Goal: Register for event/course: Sign up to attend an event or enroll in a course

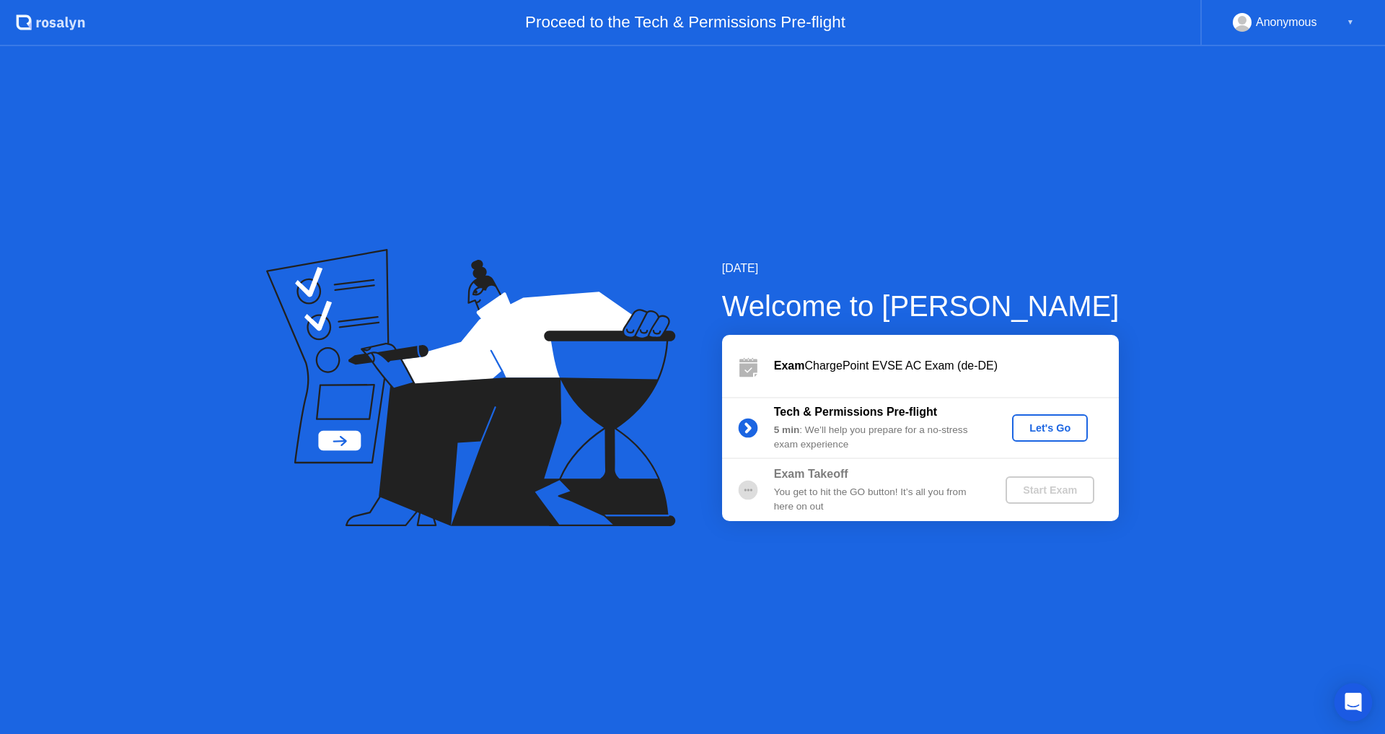
click at [1343, 691] on div "Open Intercom Messenger" at bounding box center [1354, 702] width 38 height 38
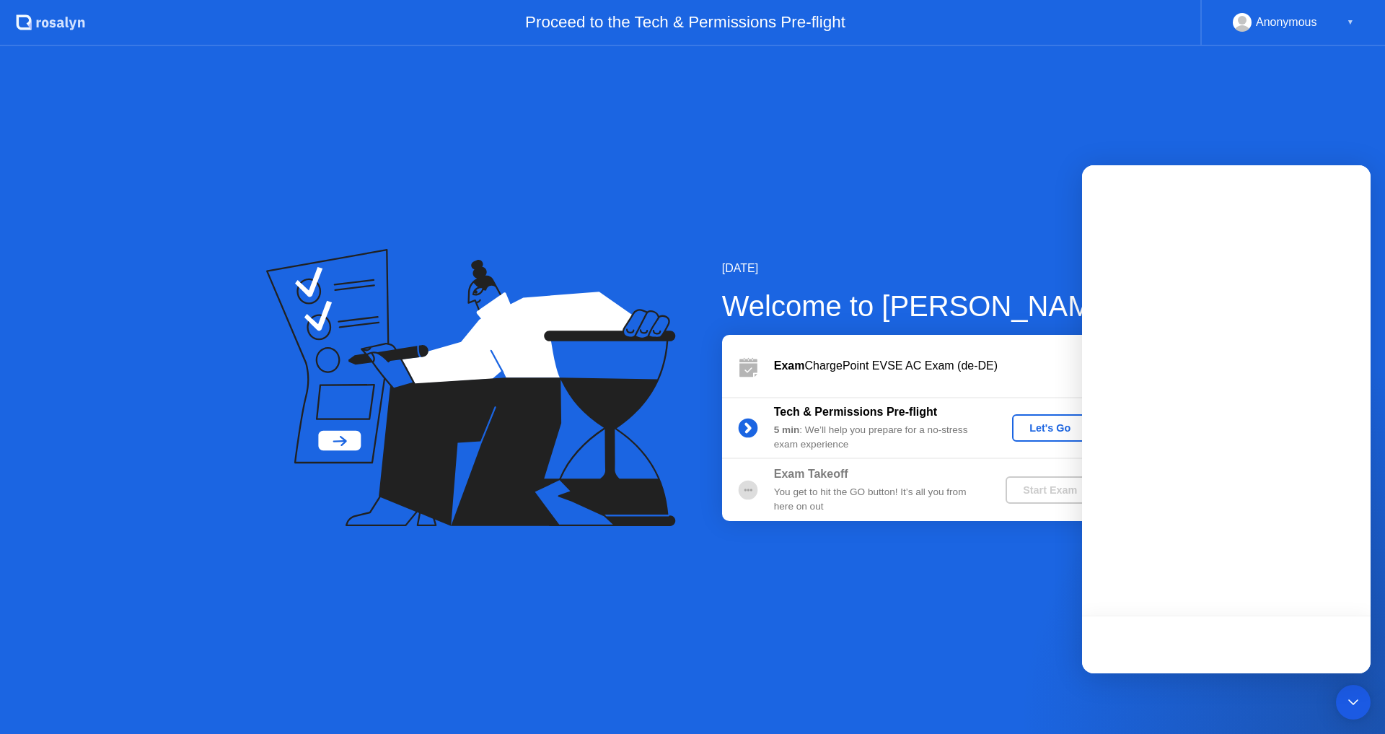
click at [1058, 604] on div "[DATE] Welcome to [PERSON_NAME] Exam ChargePoint EVSE AC Exam (de-DE) Tech & Pe…" at bounding box center [692, 390] width 1385 height 688
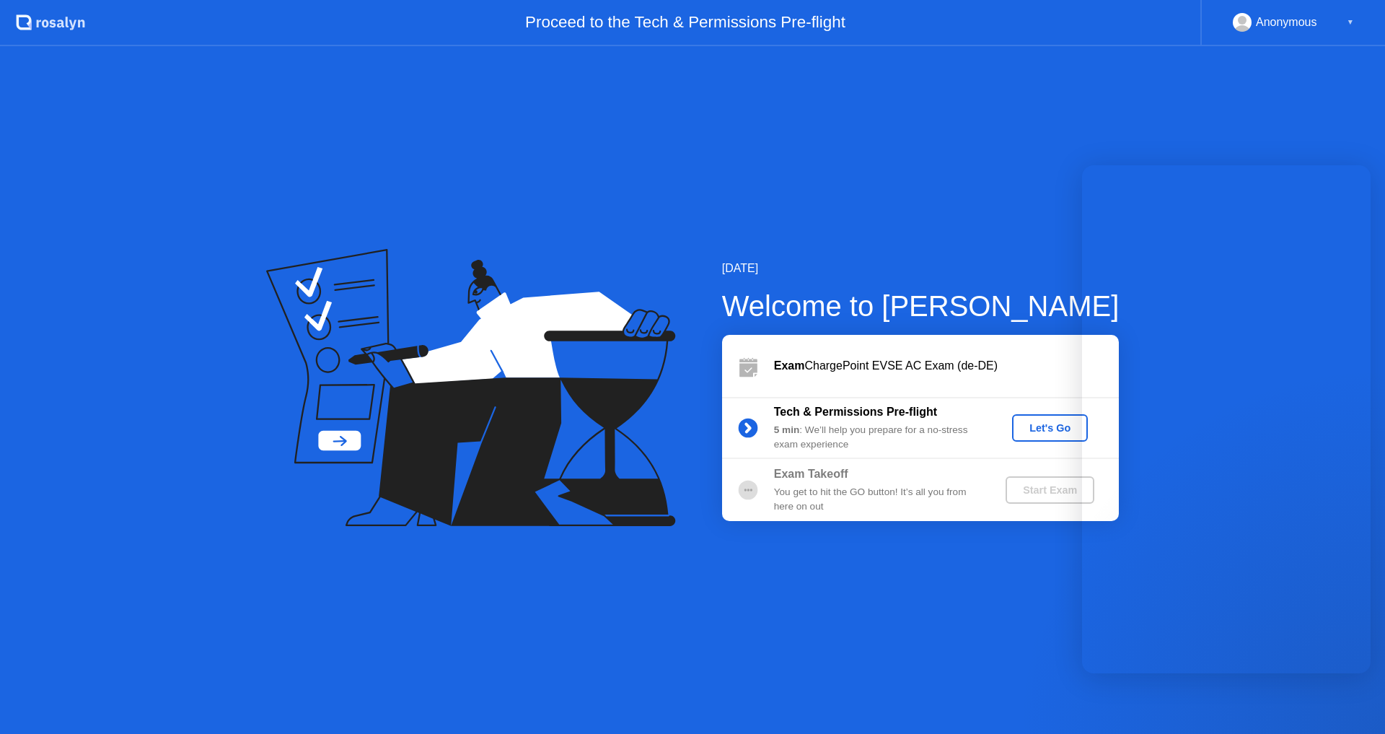
click at [1058, 604] on div "[DATE] Welcome to [PERSON_NAME] Exam ChargePoint EVSE AC Exam (de-DE) Tech & Pe…" at bounding box center [692, 390] width 1385 height 688
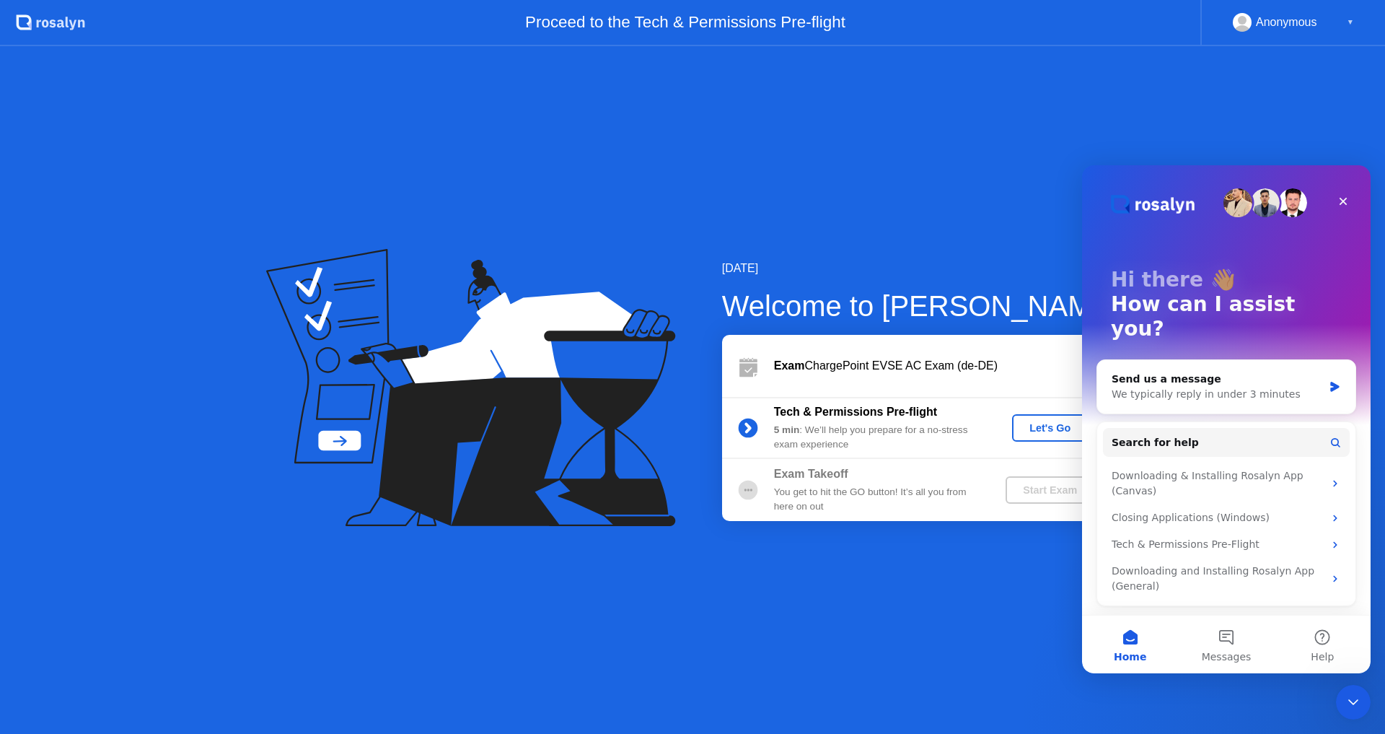
click at [911, 641] on div "[DATE] Welcome to [PERSON_NAME] Exam ChargePoint EVSE AC Exam (de-DE) Tech & Pe…" at bounding box center [692, 390] width 1385 height 688
click at [1341, 196] on icon "Close" at bounding box center [1344, 202] width 12 height 12
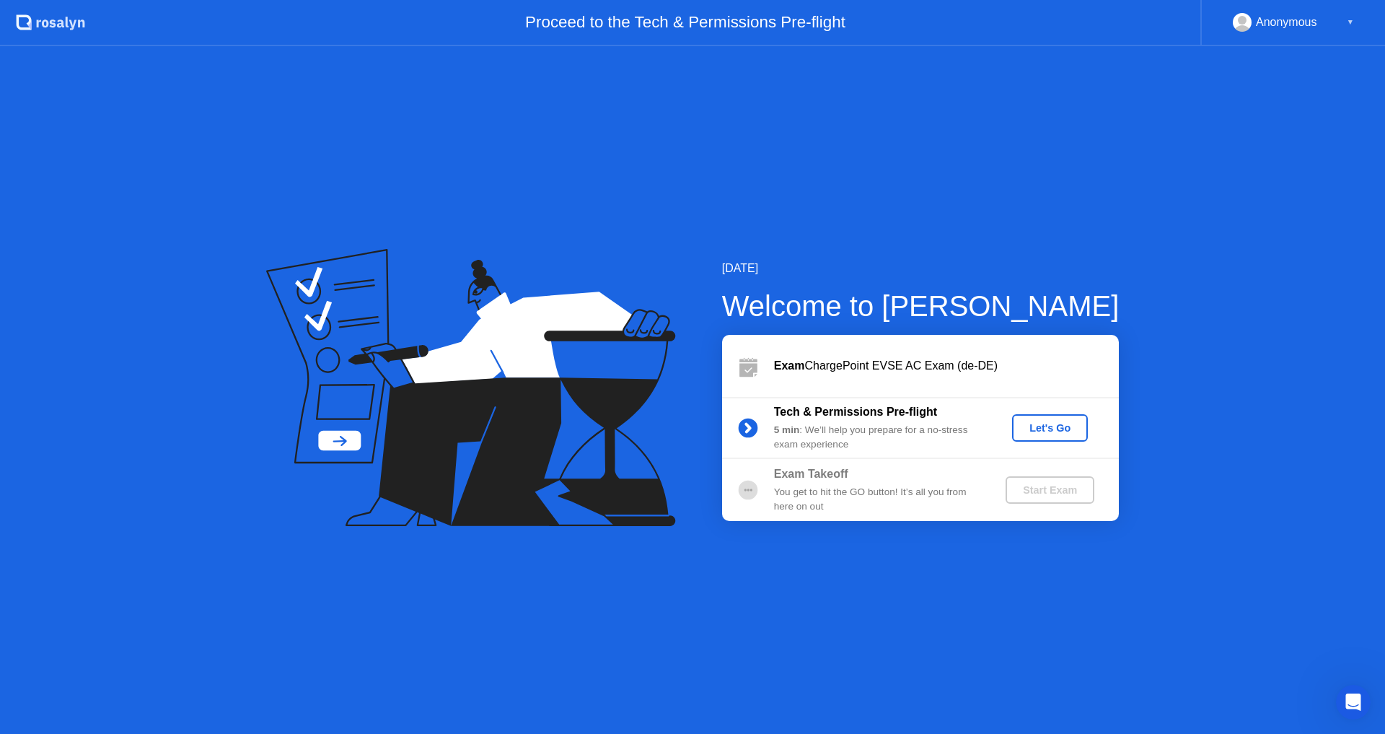
click at [1356, 8] on div "Anonymous ▼" at bounding box center [1293, 23] width 185 height 46
click at [1343, 25] on div "Anonymous ▼" at bounding box center [1293, 22] width 121 height 19
click at [1348, 21] on div "▼" at bounding box center [1350, 22] width 7 height 19
drag, startPoint x: 1348, startPoint y: 21, endPoint x: 1287, endPoint y: 26, distance: 61.5
click at [1287, 26] on div "Anonymous ▼" at bounding box center [1293, 22] width 121 height 19
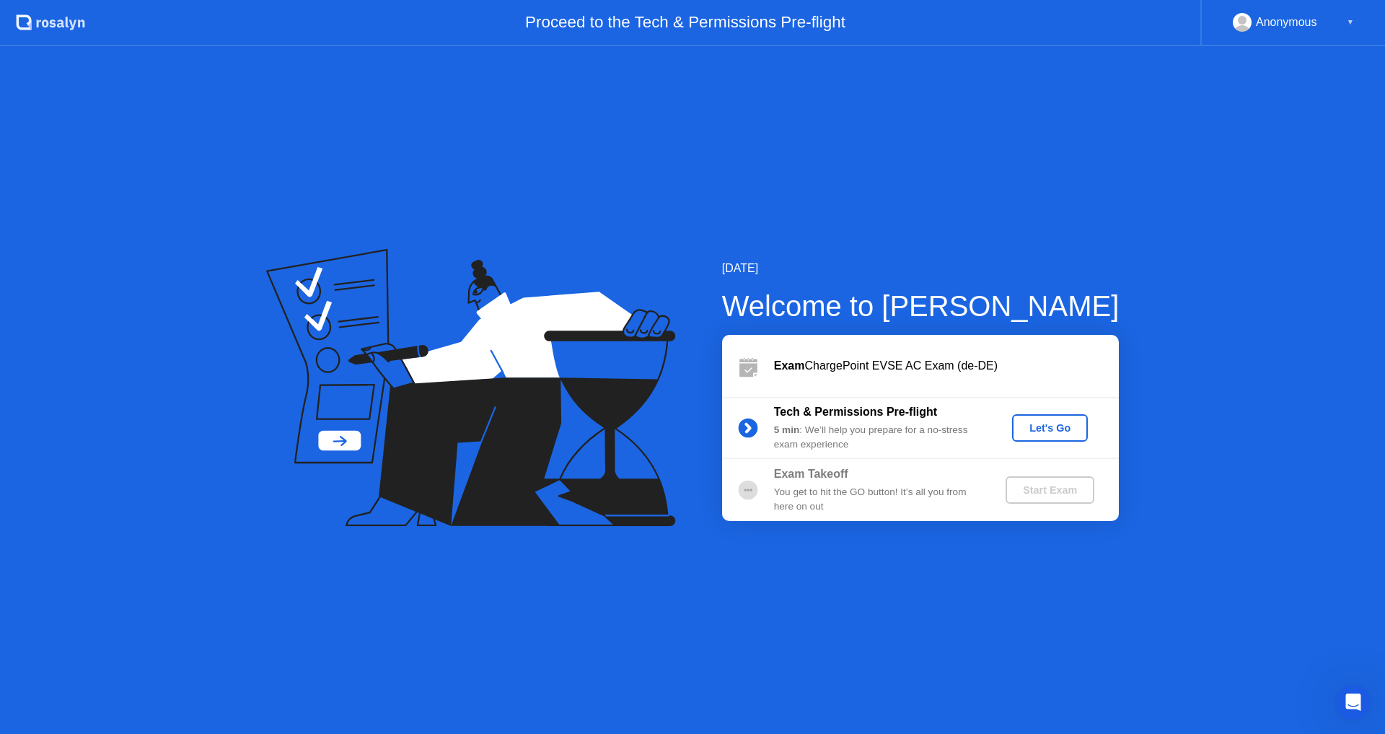
click at [1287, 26] on div "Anonymous" at bounding box center [1286, 22] width 61 height 19
click at [1017, 421] on button "Let's Go" at bounding box center [1050, 427] width 76 height 27
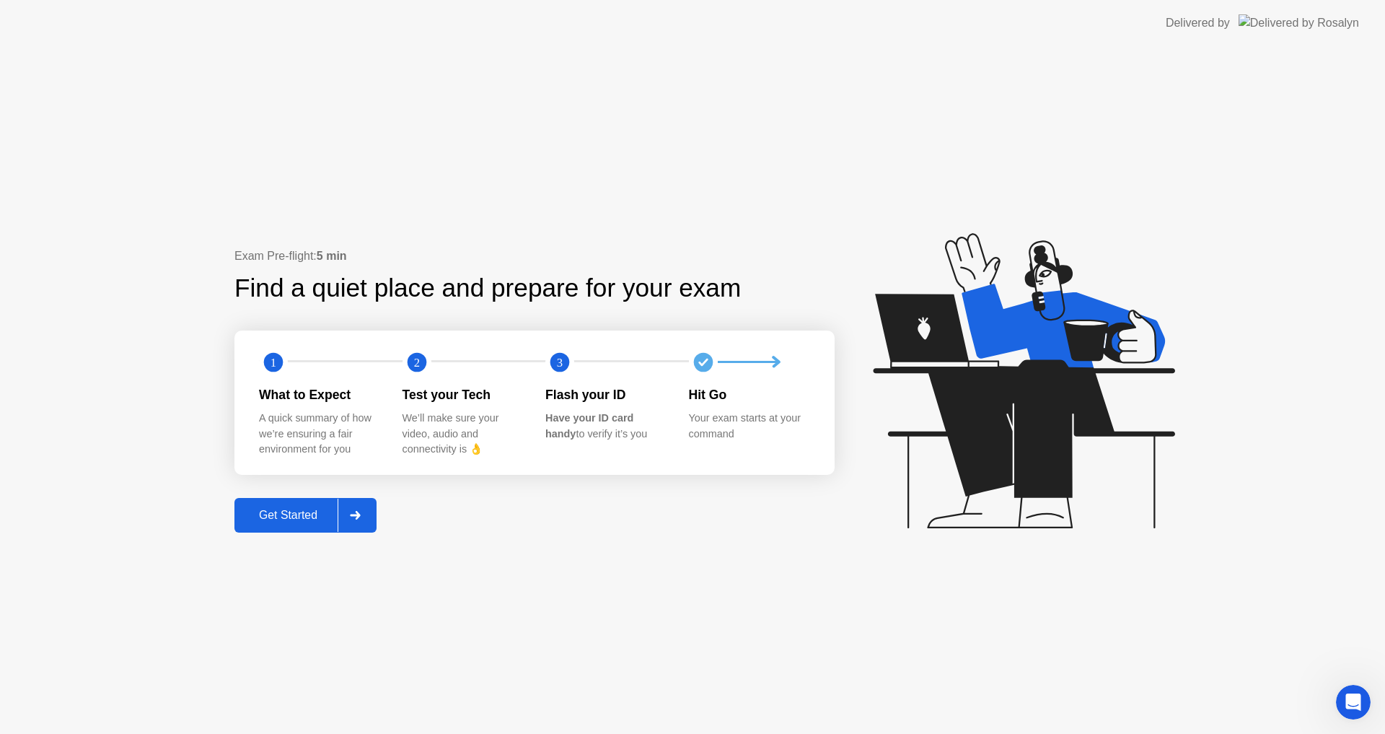
click at [375, 517] on button "Get Started" at bounding box center [305, 515] width 142 height 35
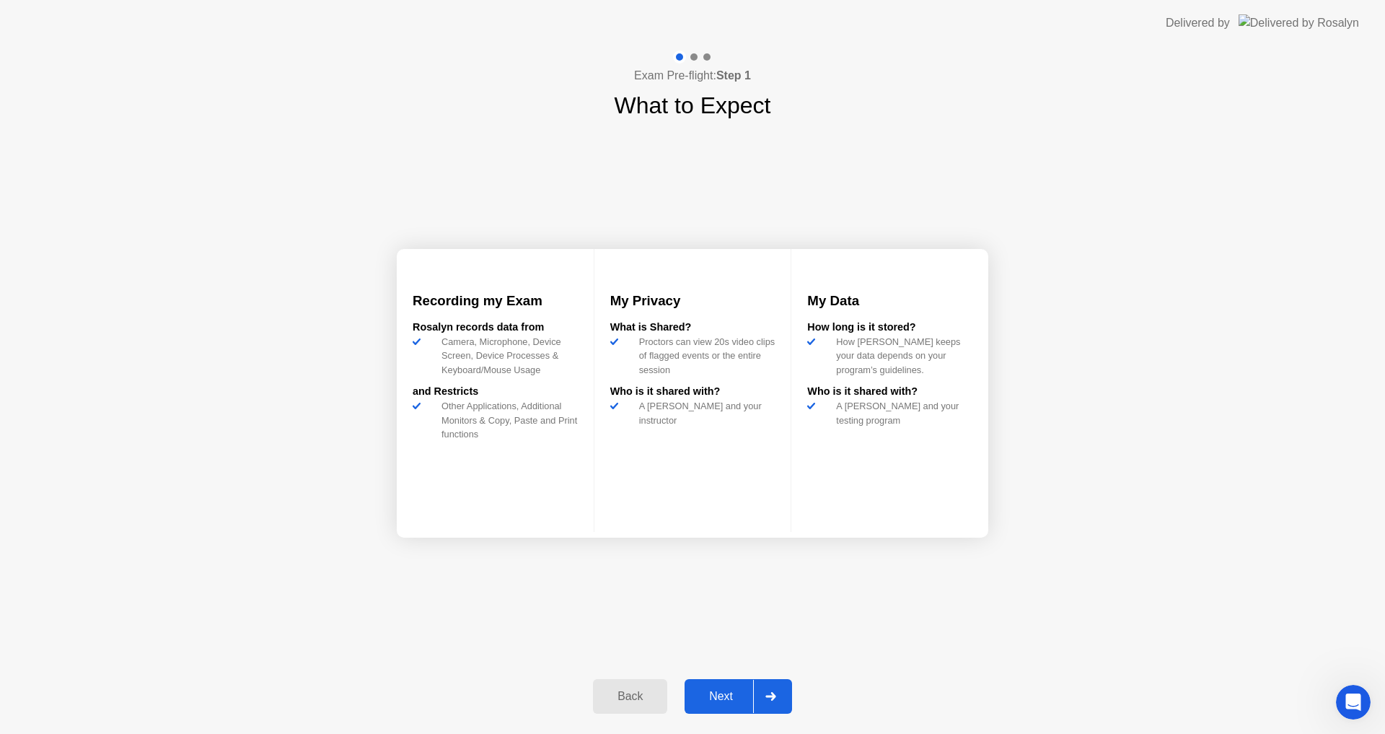
click at [618, 716] on div "Back Next" at bounding box center [692, 696] width 216 height 66
click at [620, 705] on button "Back" at bounding box center [630, 696] width 74 height 35
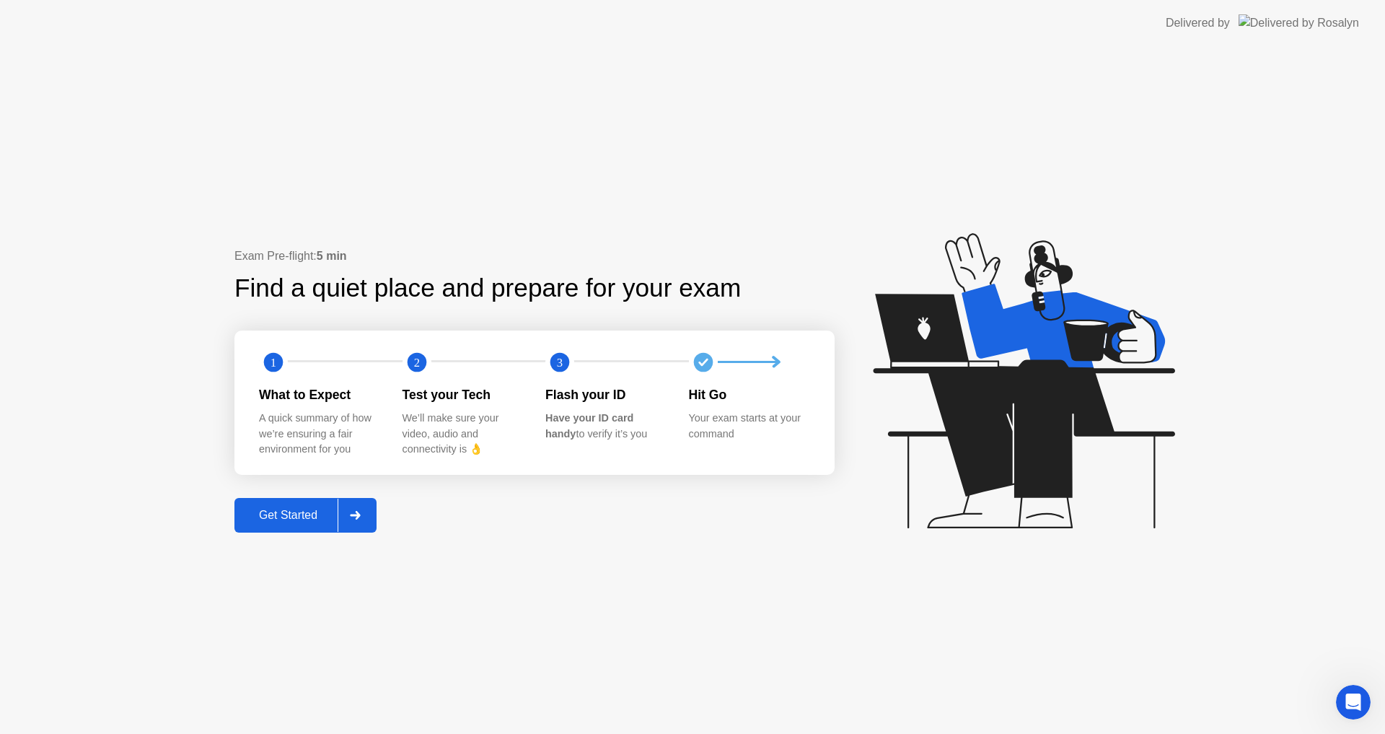
click at [1335, 713] on div "Exam Pre-flight: 5 min Find a quiet place and prepare for your exam 1 2 3 What …" at bounding box center [692, 390] width 1385 height 688
click at [1342, 706] on div "Open Intercom Messenger" at bounding box center [1352, 700] width 48 height 48
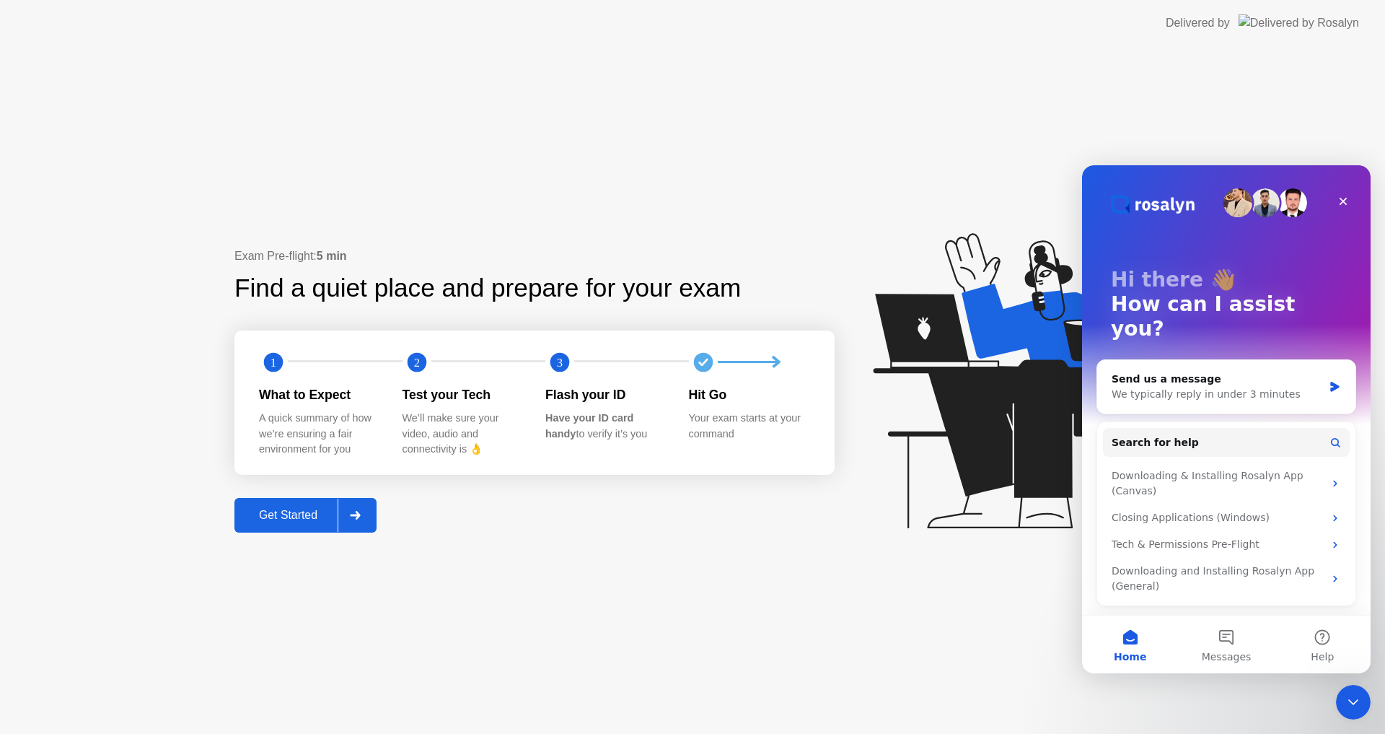
click at [310, 510] on div "Get Started" at bounding box center [288, 515] width 99 height 13
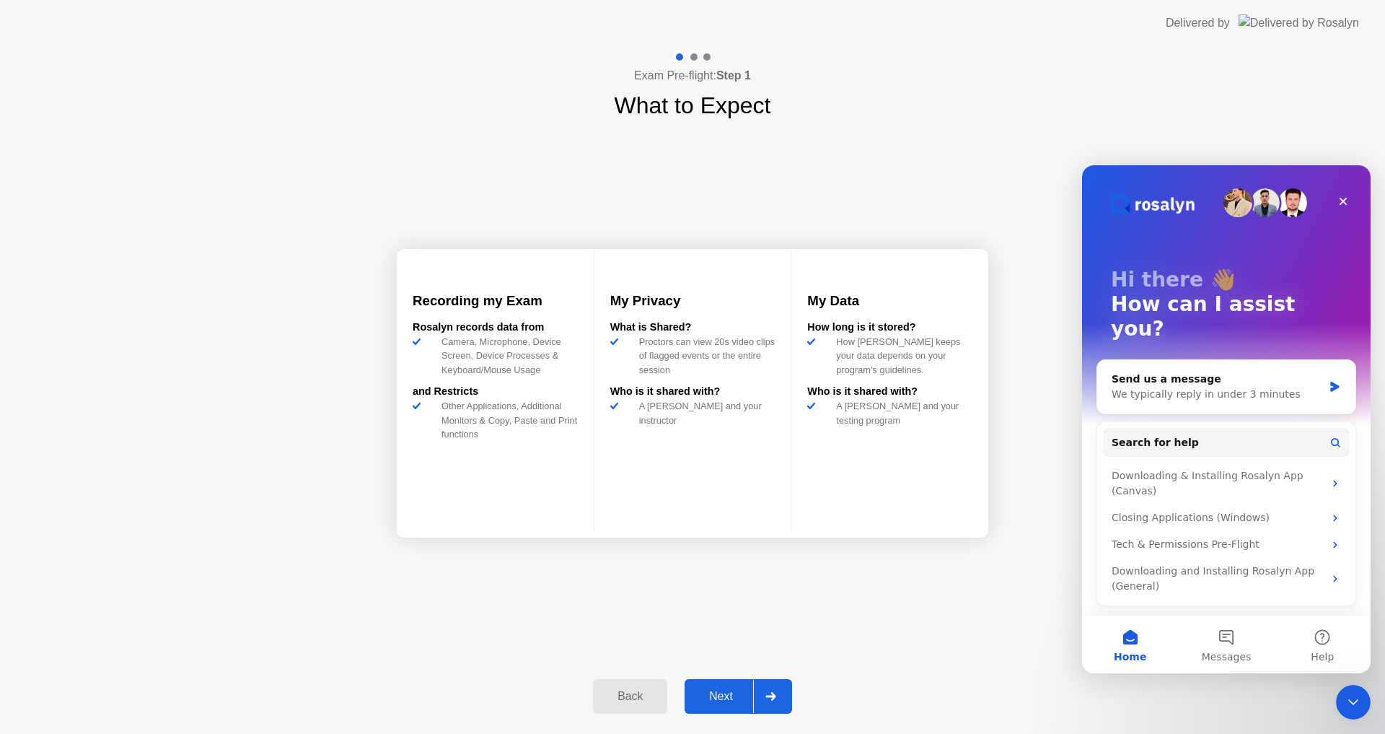
click at [713, 698] on div "Next" at bounding box center [721, 696] width 64 height 13
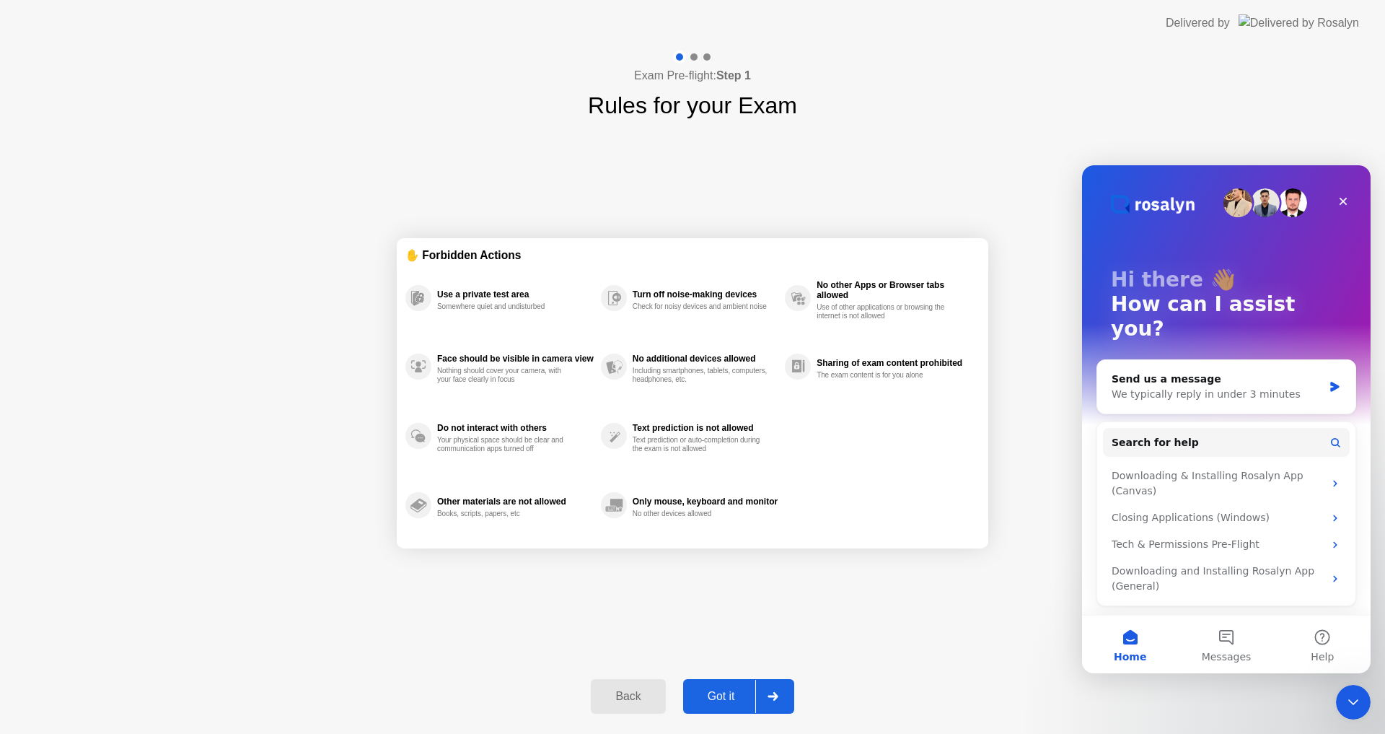
click at [713, 698] on div "Got it" at bounding box center [722, 696] width 68 height 13
select select "**********"
select select "*******"
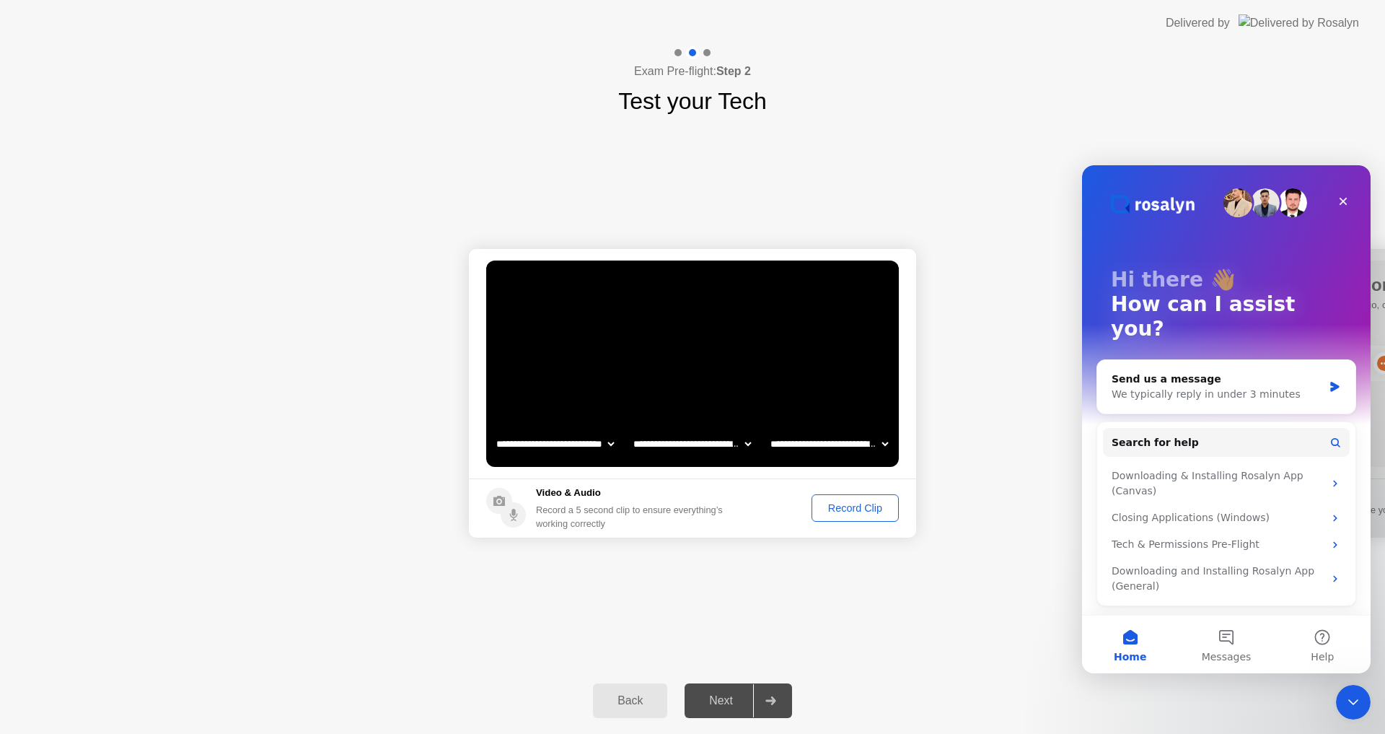
click at [639, 701] on div "Back" at bounding box center [630, 700] width 66 height 13
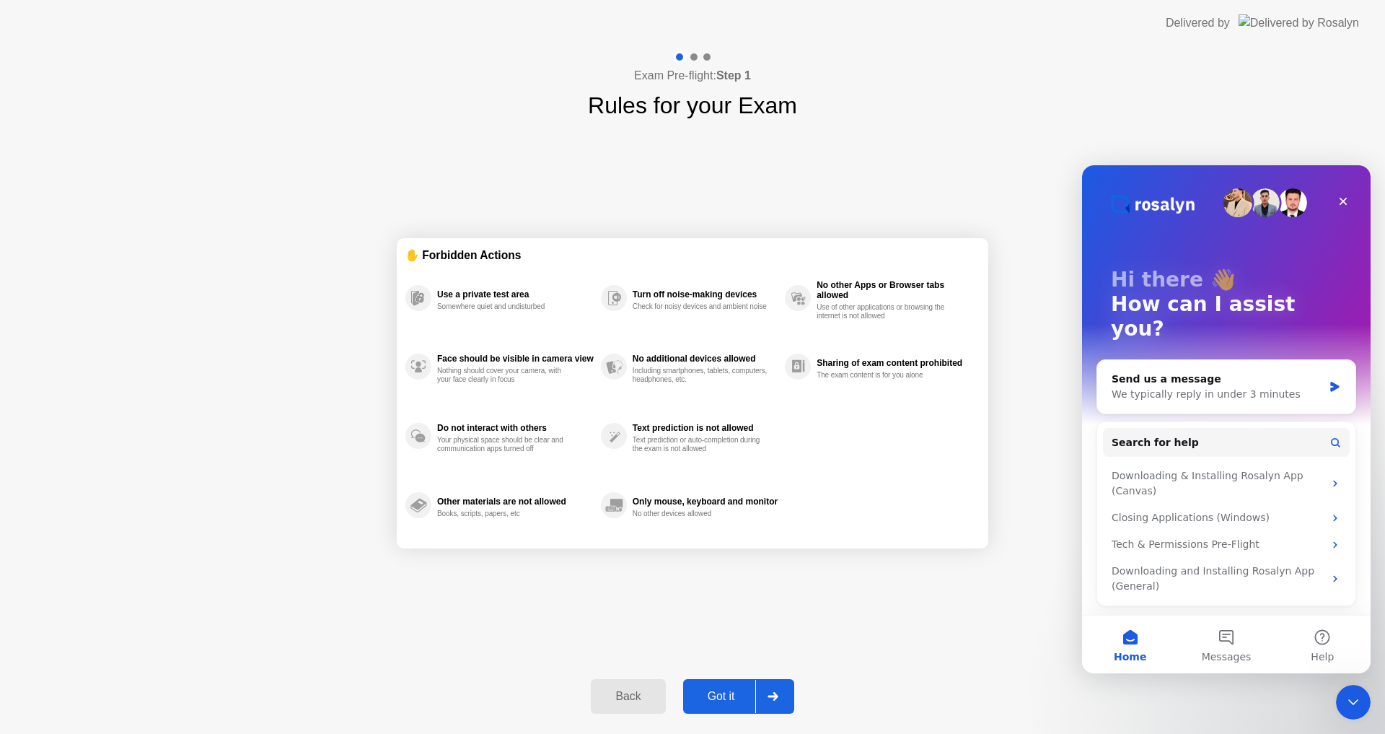
click at [692, 60] on div at bounding box center [693, 56] width 7 height 7
click at [626, 687] on button "Back" at bounding box center [628, 696] width 74 height 35
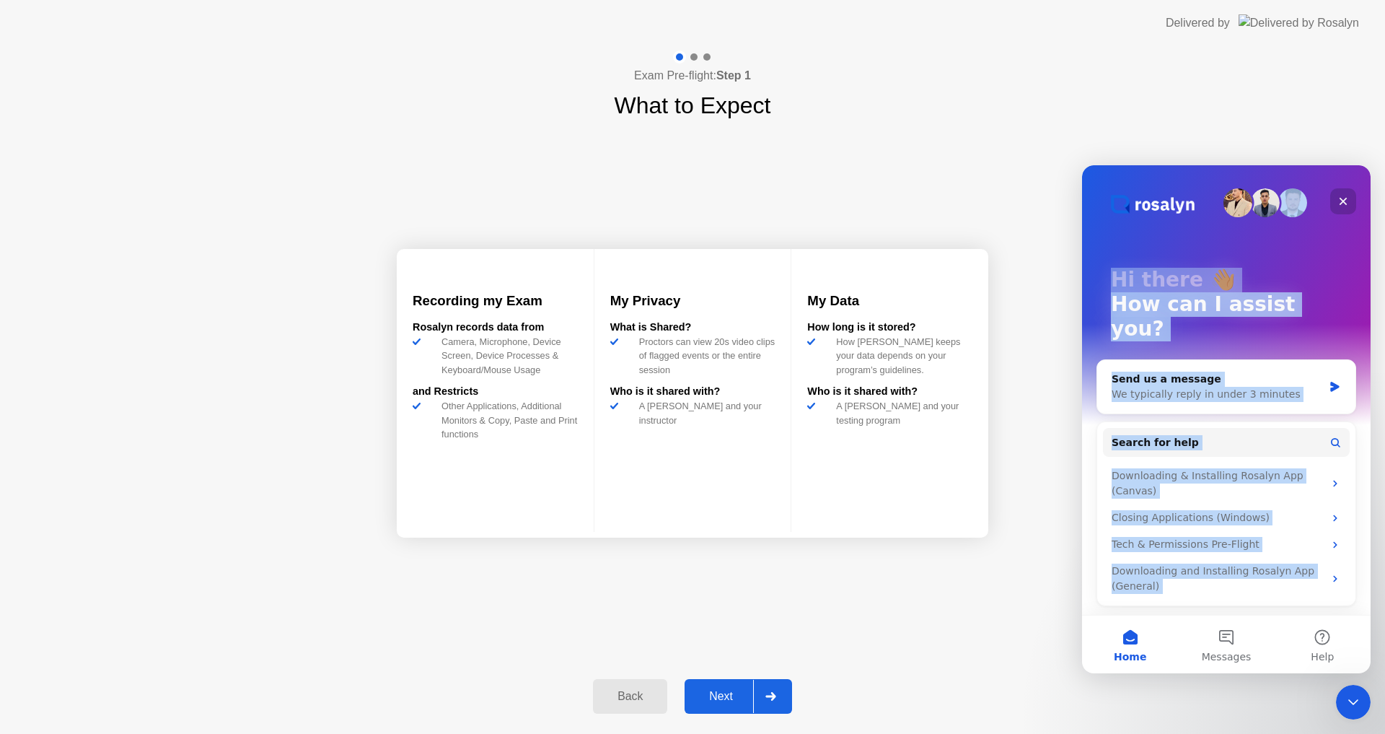
drag, startPoint x: 1339, startPoint y: 185, endPoint x: 1335, endPoint y: 202, distance: 17.0
click at [1335, 202] on div "Hi there 👋 How can I assist you? Send us a message We typically reply in under …" at bounding box center [1226, 389] width 289 height 449
click at [1335, 202] on div "Close" at bounding box center [1343, 201] width 26 height 26
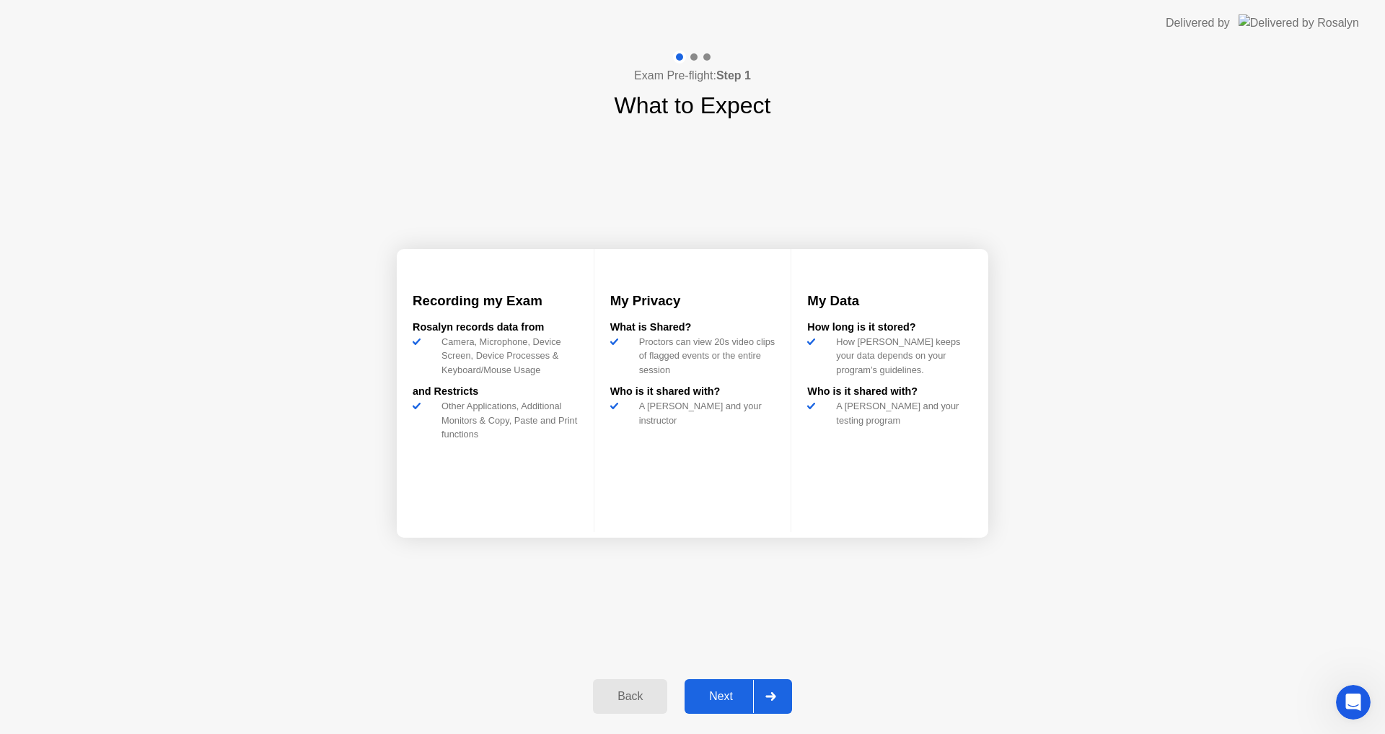
click at [625, 695] on div "Back" at bounding box center [630, 696] width 66 height 13
